Goal: Transaction & Acquisition: Purchase product/service

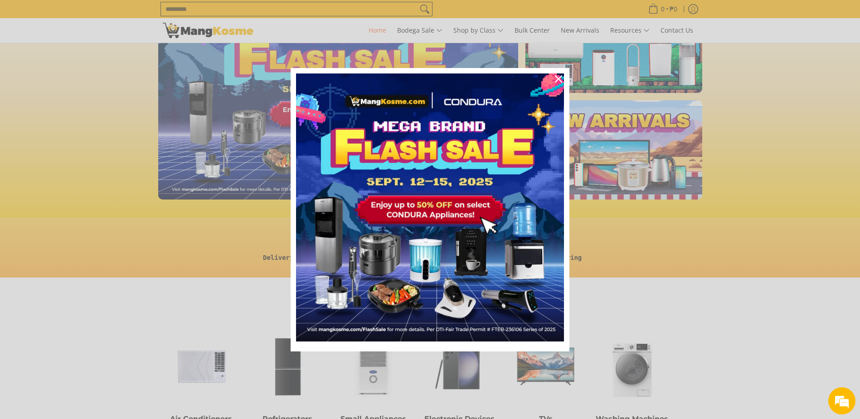
scroll to position [91, 0]
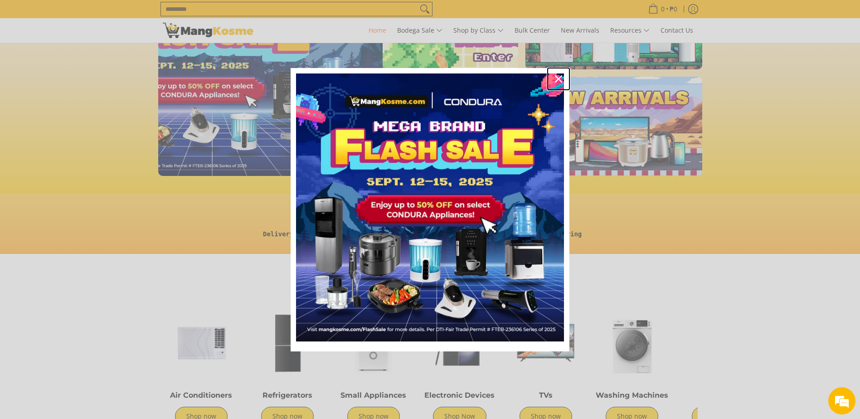
click at [557, 83] on div "Close" at bounding box center [558, 79] width 15 height 15
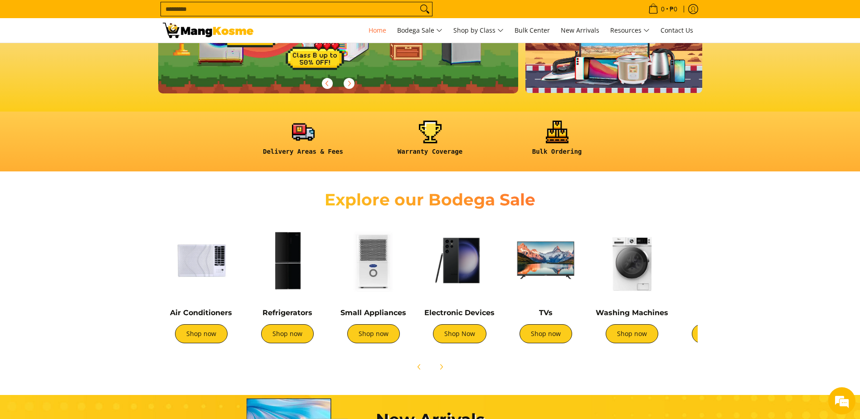
scroll to position [181, 0]
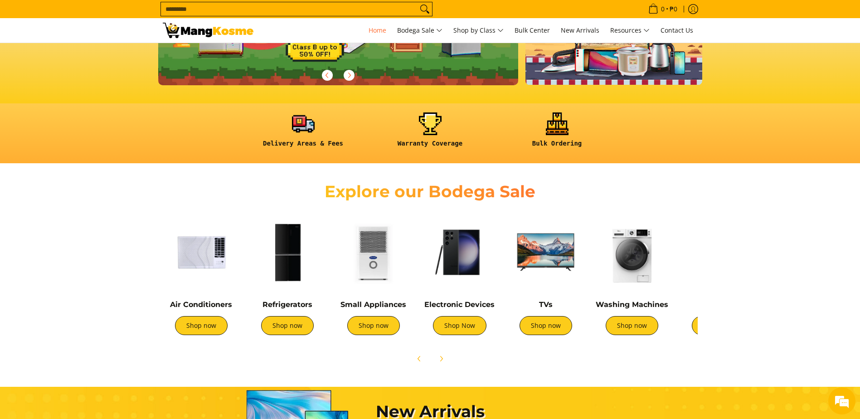
click at [283, 294] on div "Refrigerators Shop now" at bounding box center [287, 279] width 77 height 130
click at [292, 304] on link "Refrigerators" at bounding box center [287, 304] width 50 height 9
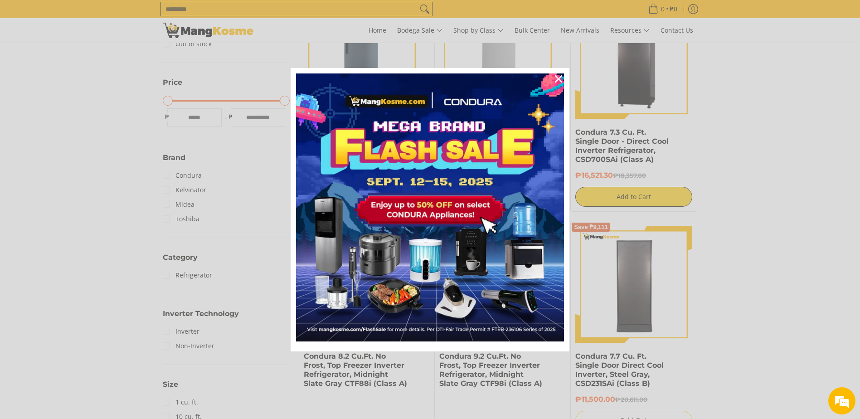
scroll to position [227, 0]
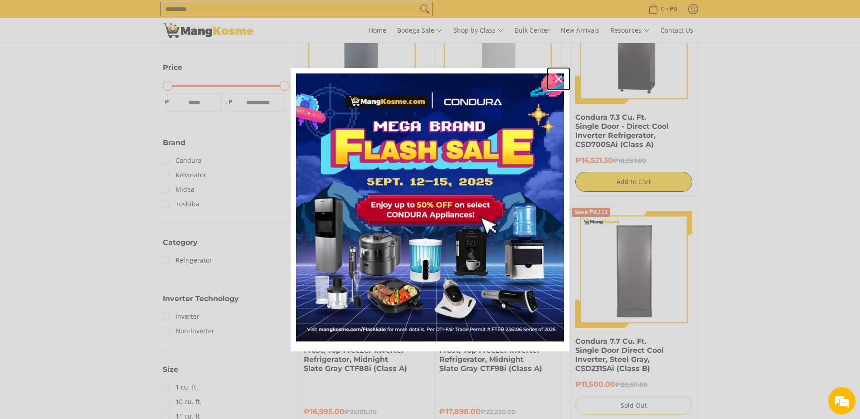
click at [556, 79] on icon "close icon" at bounding box center [558, 78] width 7 height 7
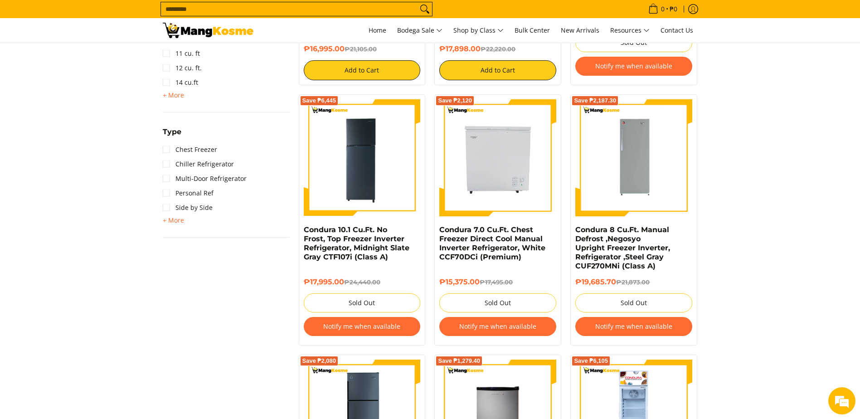
scroll to position [363, 0]
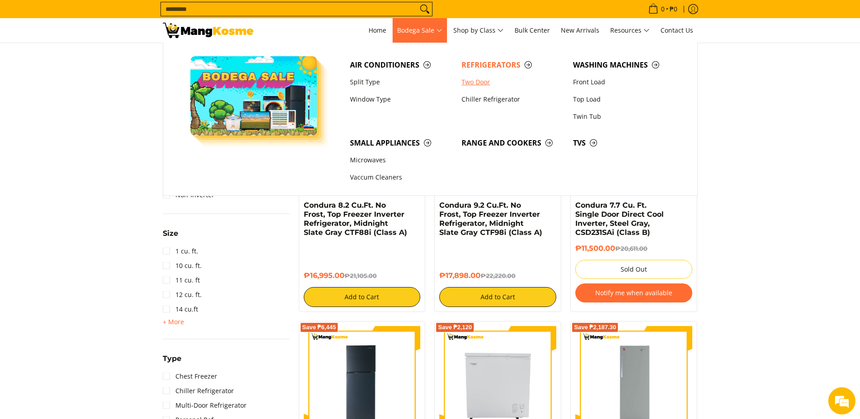
click at [486, 82] on link "Two Door" at bounding box center [513, 81] width 112 height 17
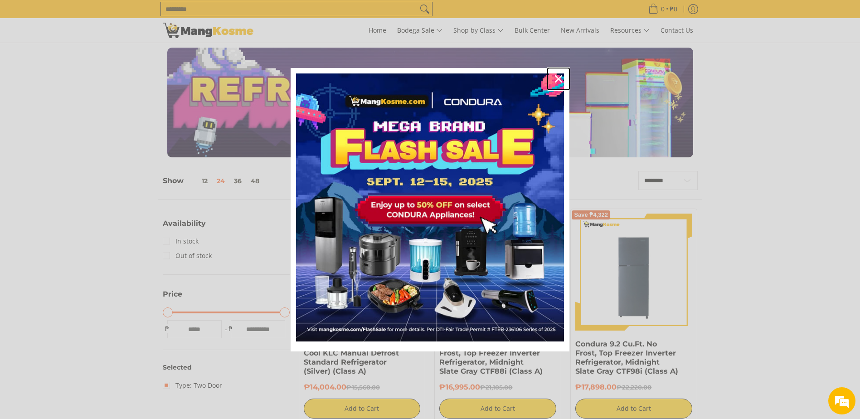
click at [555, 78] on icon "close icon" at bounding box center [558, 78] width 7 height 7
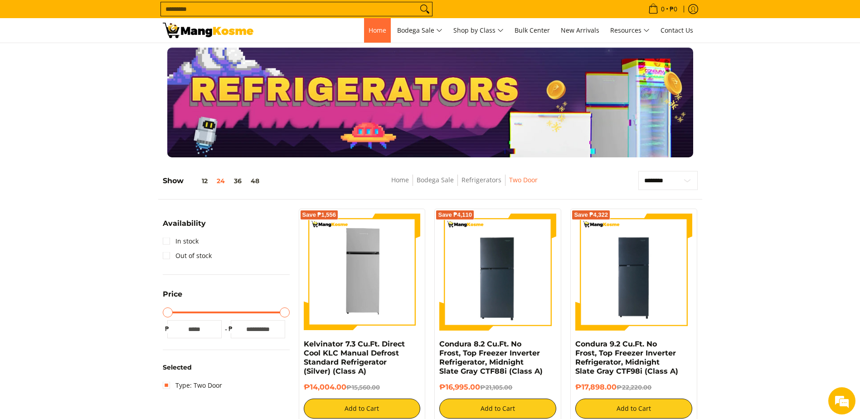
click at [371, 37] on link "Home" at bounding box center [377, 30] width 27 height 24
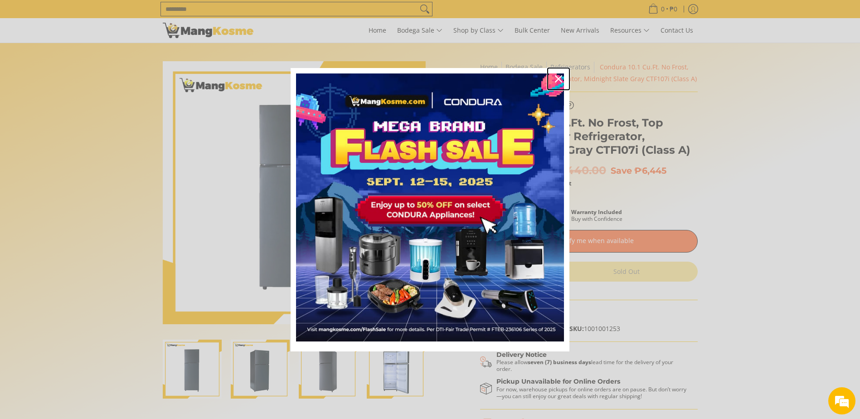
click at [565, 77] on div "Close" at bounding box center [558, 79] width 15 height 15
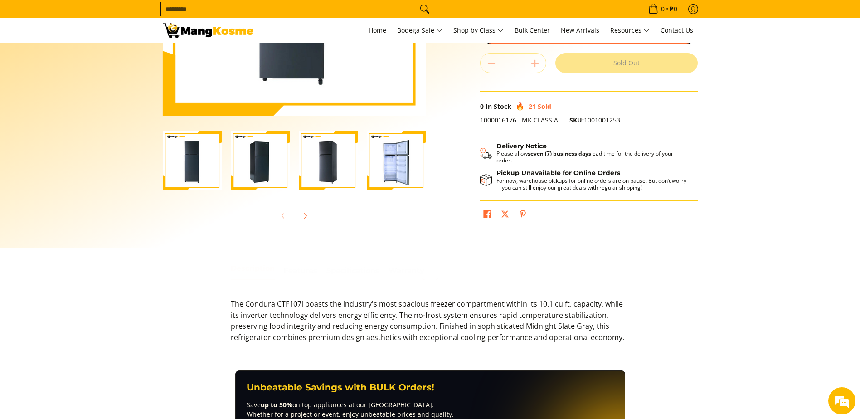
scroll to position [227, 0]
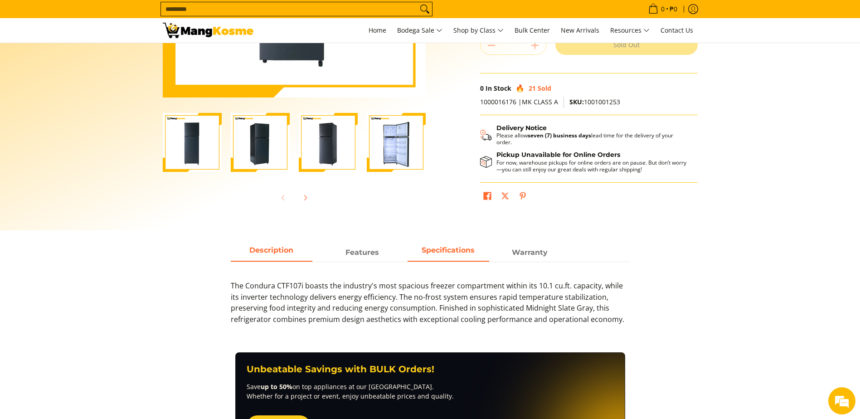
click at [466, 256] on span "Specifications" at bounding box center [449, 252] width 82 height 16
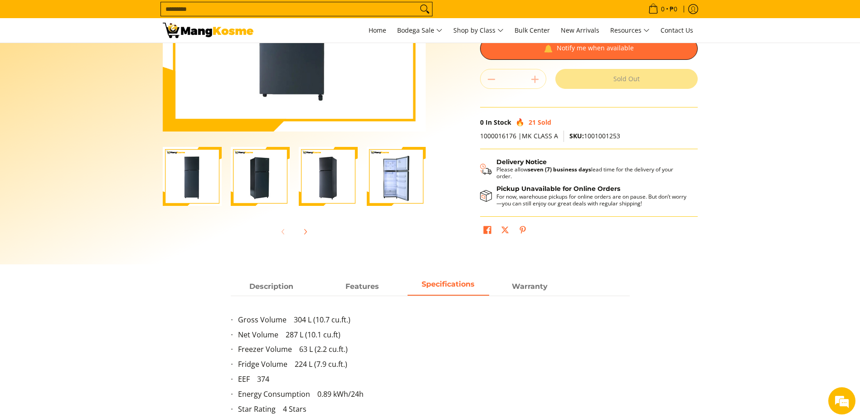
scroll to position [181, 0]
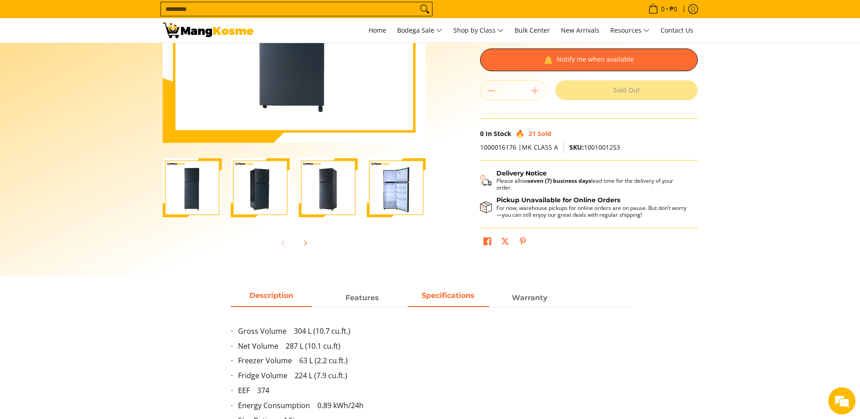
click at [294, 301] on span "Description" at bounding box center [272, 298] width 82 height 16
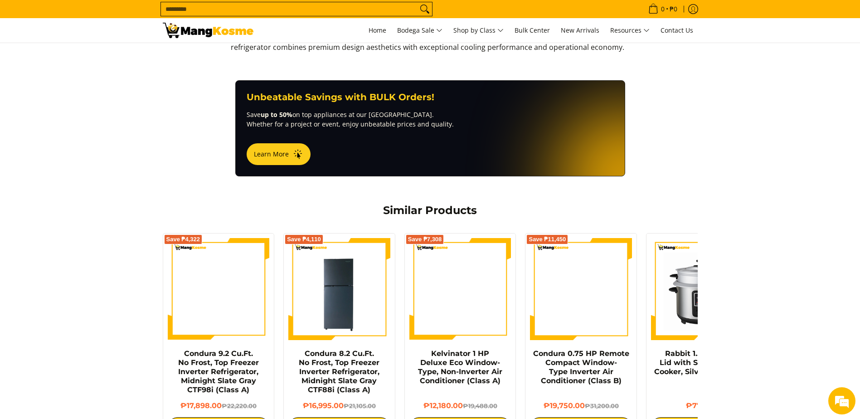
scroll to position [272, 0]
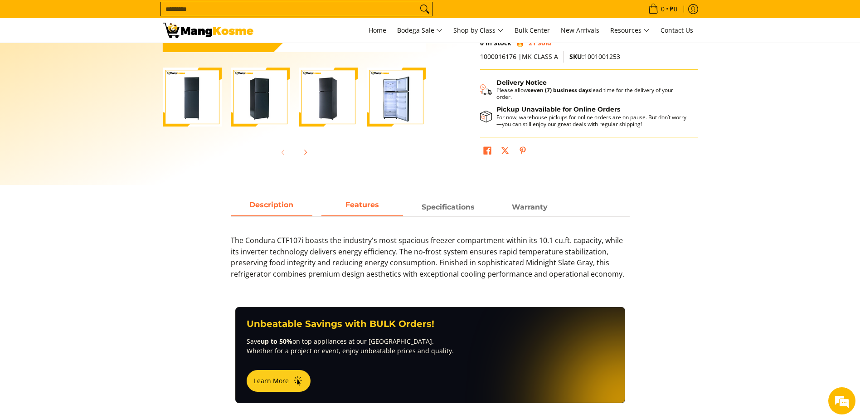
click at [365, 200] on strong "Features" at bounding box center [362, 204] width 34 height 9
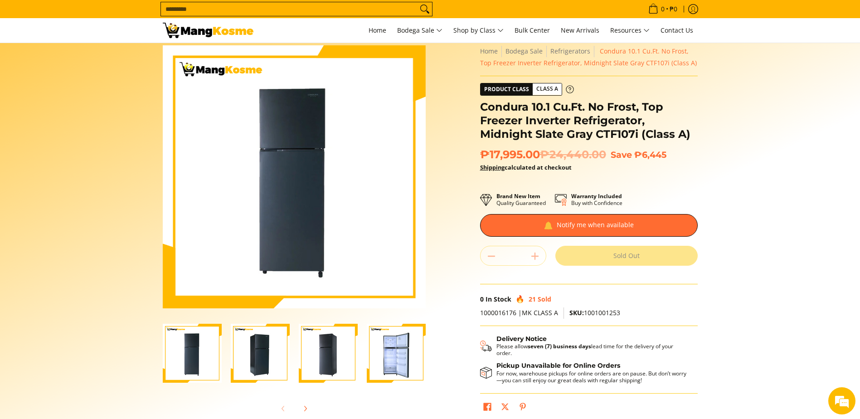
scroll to position [0, 0]
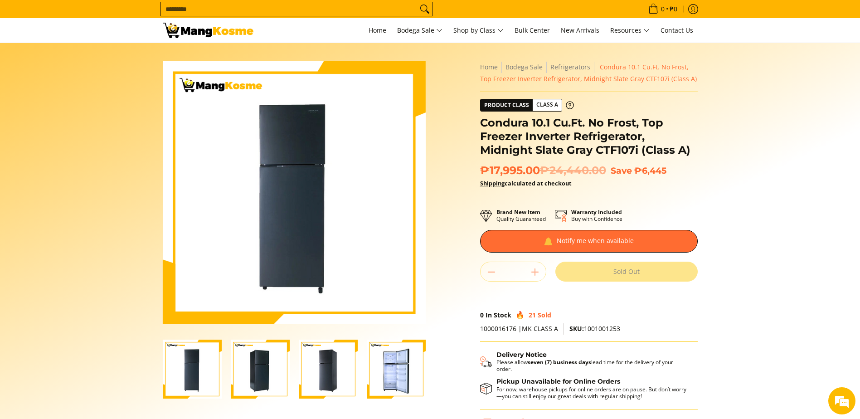
click at [618, 152] on h1 "Condura 10.1 Cu.Ft. No Frost, Top Freezer Inverter Refrigerator, Midnight Slate…" at bounding box center [589, 136] width 218 height 41
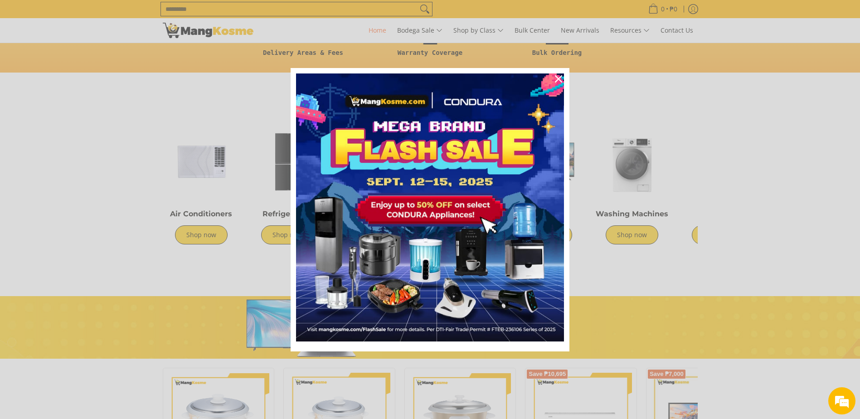
scroll to position [0, 360]
click at [560, 77] on icon "close icon" at bounding box center [558, 78] width 7 height 7
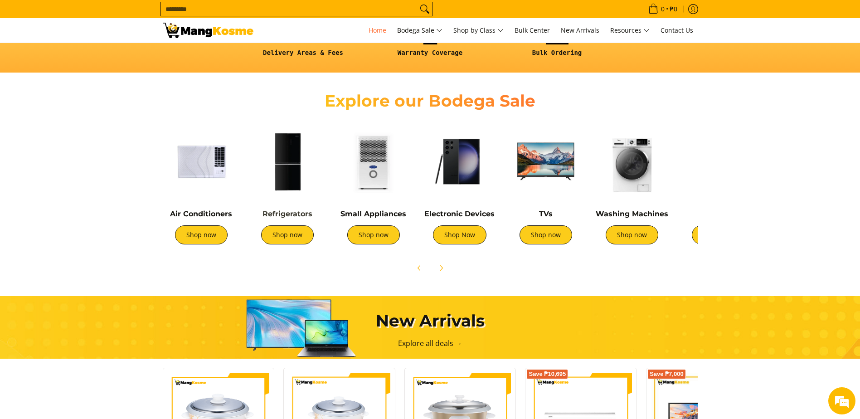
click at [280, 214] on link "Refrigerators" at bounding box center [287, 213] width 50 height 9
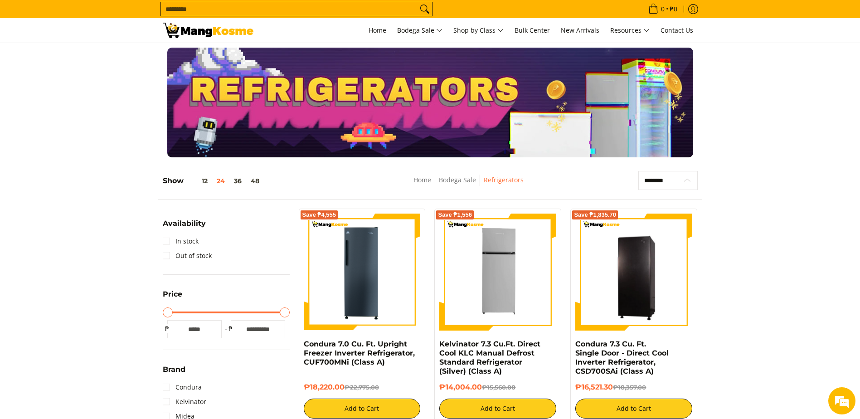
click at [675, 177] on select "**********" at bounding box center [667, 180] width 59 height 19
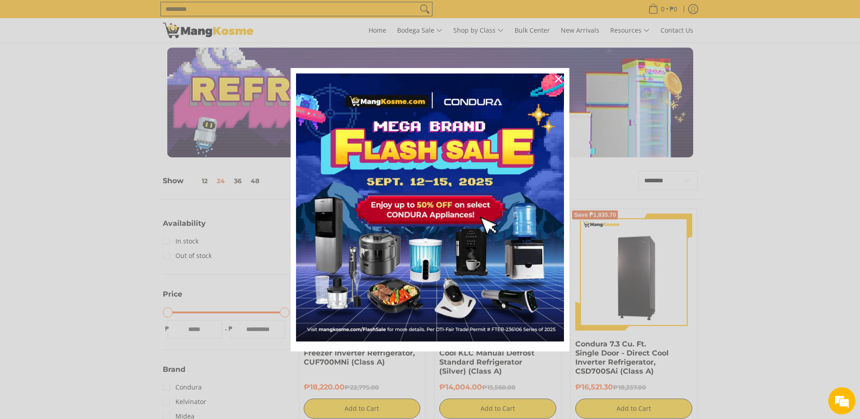
click at [668, 170] on div "Marketing offer form" at bounding box center [430, 209] width 860 height 419
click at [556, 83] on div "Close" at bounding box center [558, 79] width 15 height 15
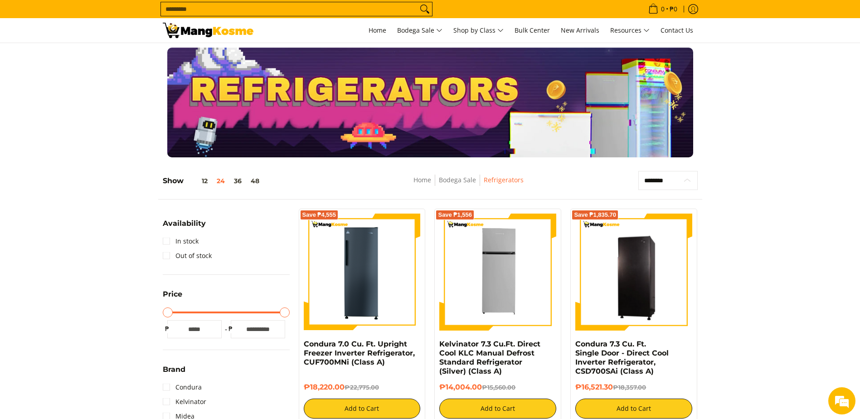
click at [652, 182] on select "**********" at bounding box center [667, 180] width 59 height 19
select select "**********"
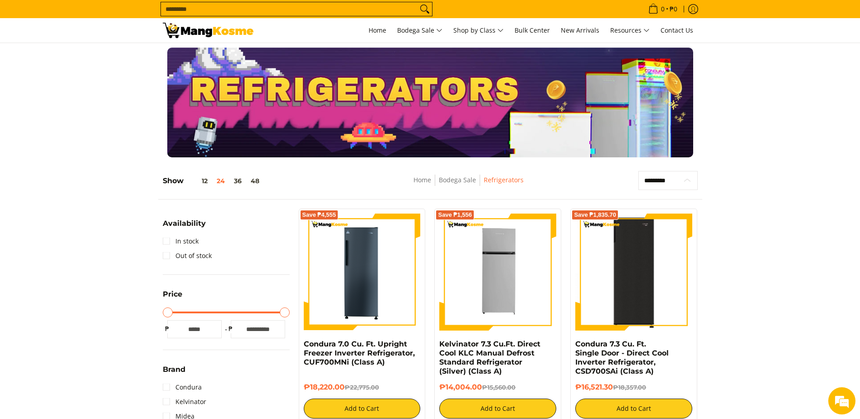
click at [638, 171] on select "**********" at bounding box center [667, 180] width 59 height 19
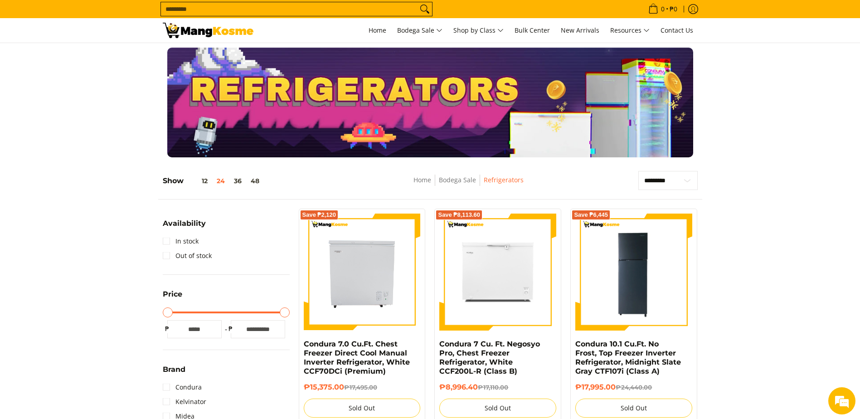
click at [287, 7] on input "Search..." at bounding box center [289, 9] width 257 height 14
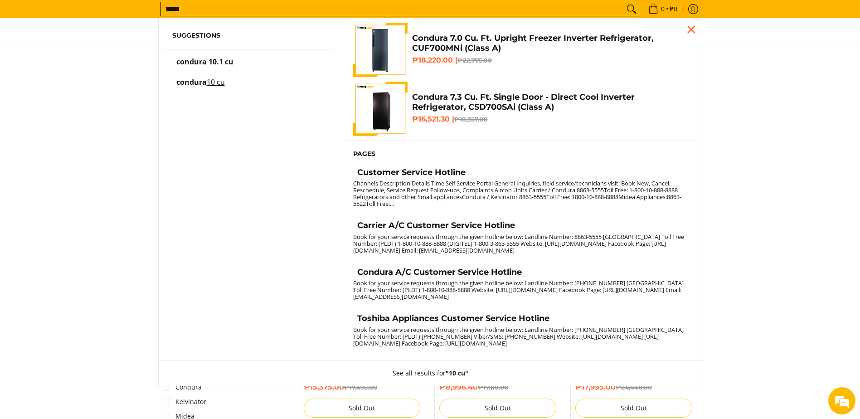
type input "*****"
click at [624, 2] on button "Search" at bounding box center [631, 9] width 15 height 14
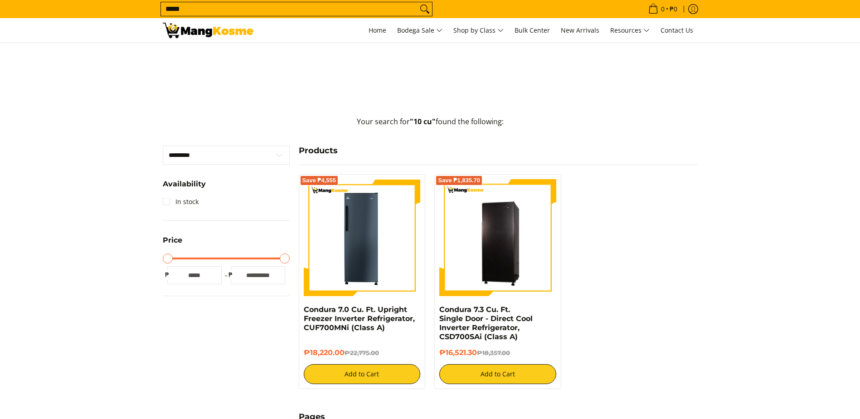
scroll to position [181, 0]
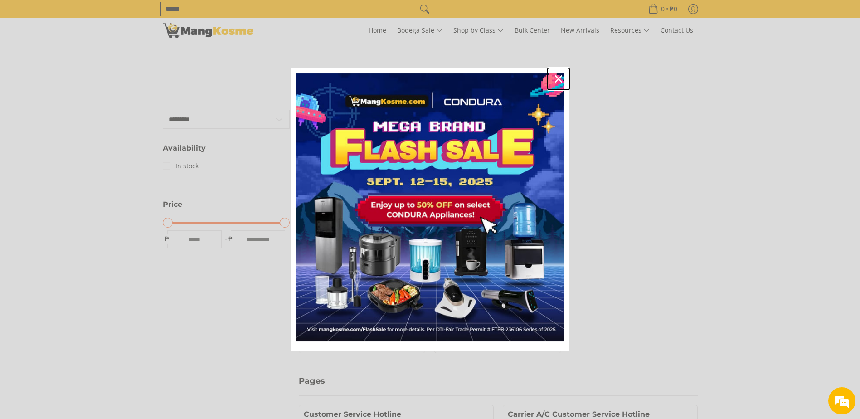
click at [548, 77] on button "Close" at bounding box center [559, 79] width 22 height 22
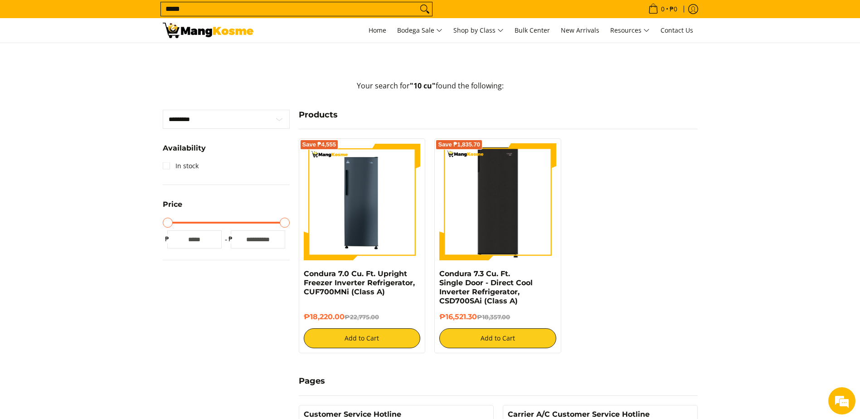
scroll to position [0, 0]
